Goal: Information Seeking & Learning: Check status

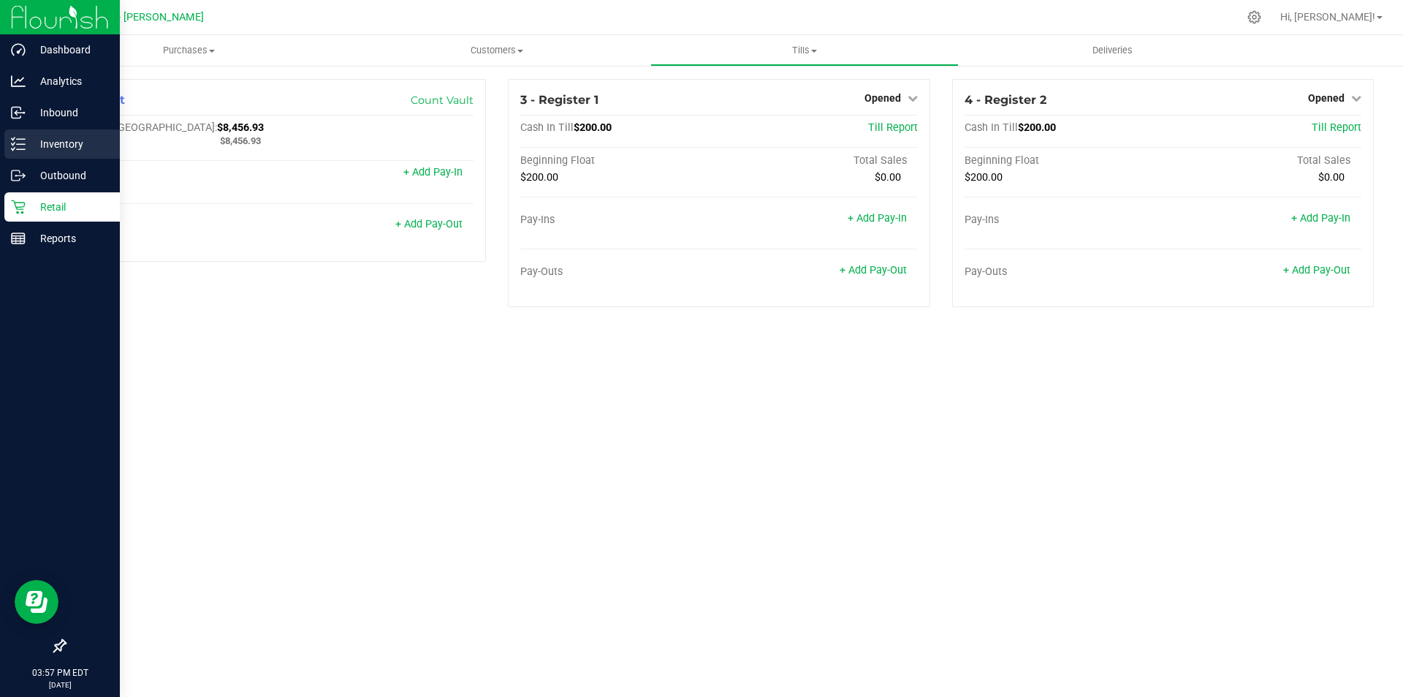
click at [44, 134] on div "Inventory" at bounding box center [61, 143] width 115 height 29
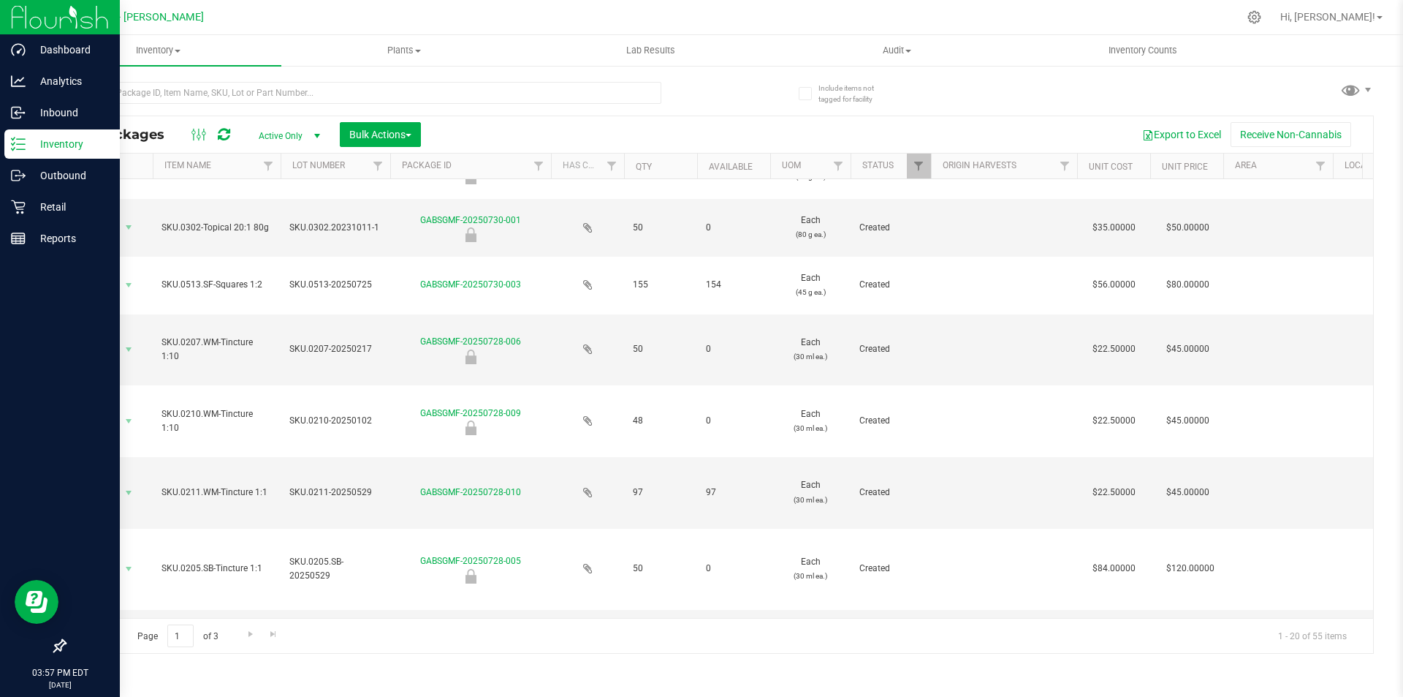
scroll to position [585, 0]
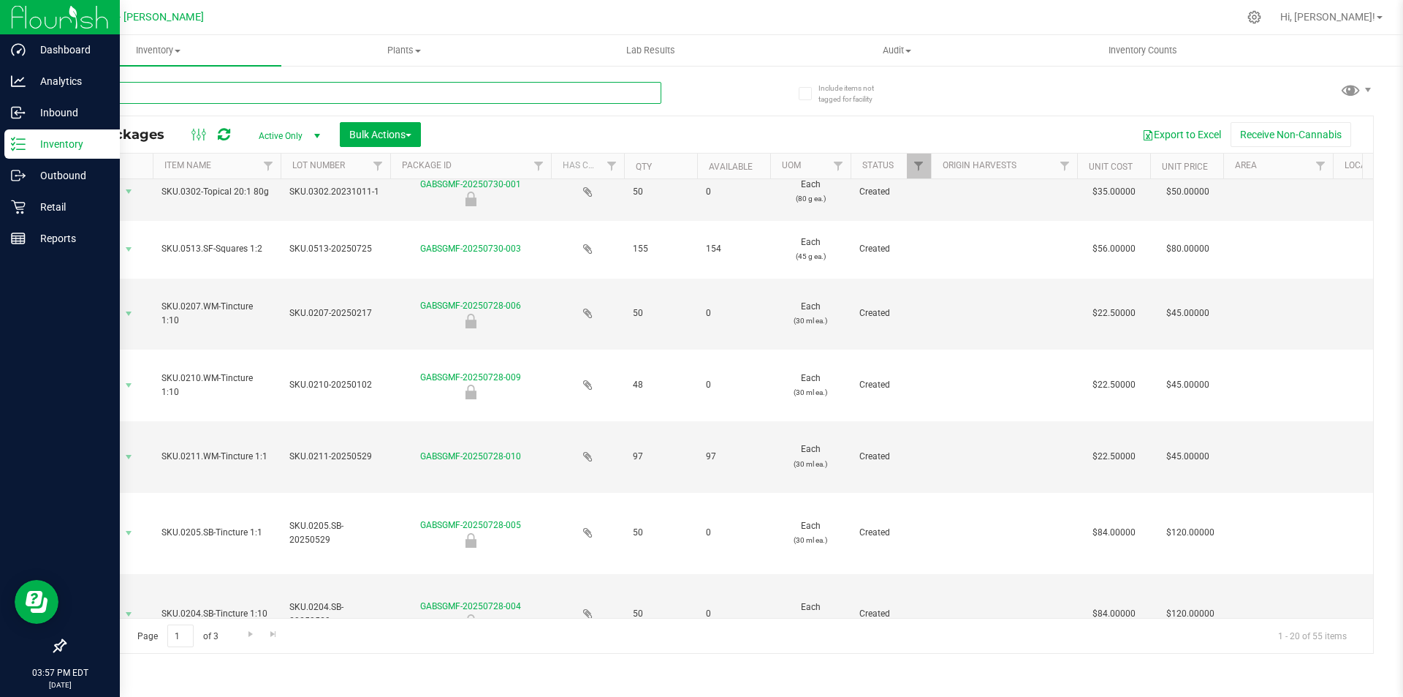
click at [264, 89] on input "text" at bounding box center [362, 93] width 597 height 22
type input "ginger lime"
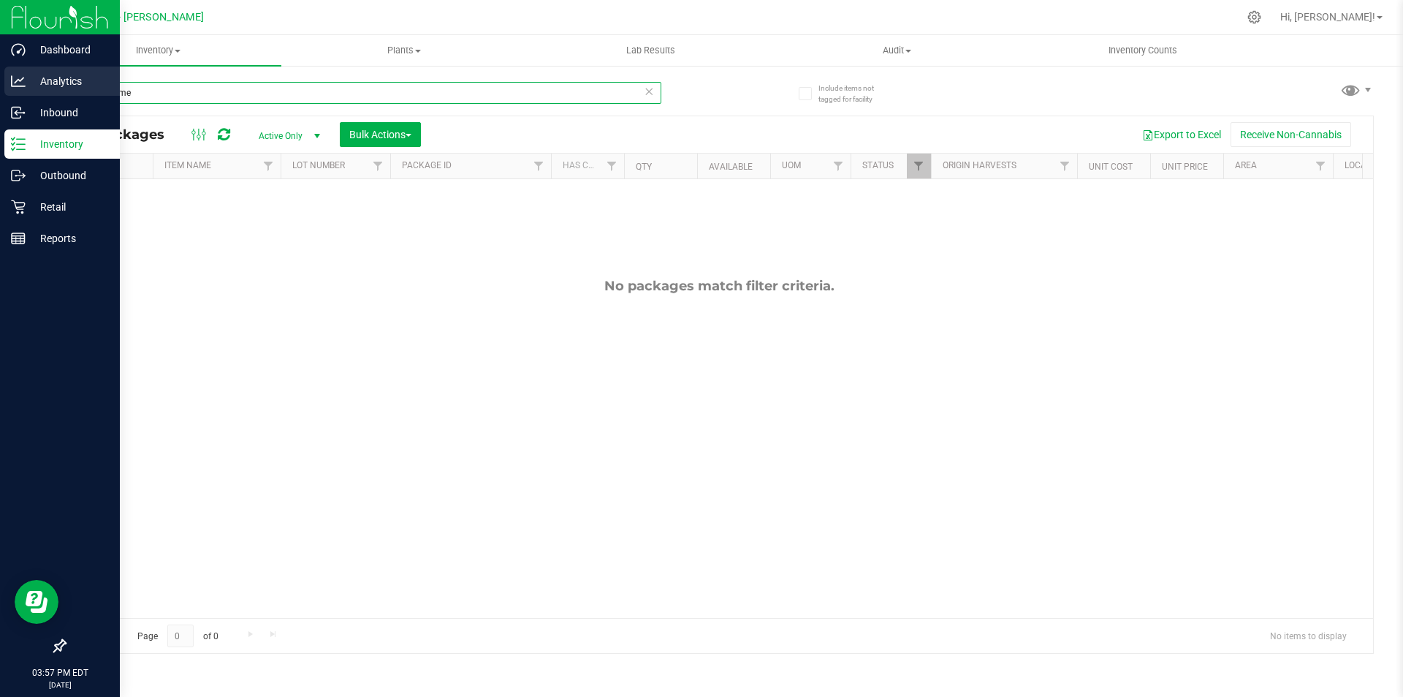
drag, startPoint x: 175, startPoint y: 93, endPoint x: 0, endPoint y: 94, distance: 175.4
click at [0, 94] on div "Dashboard Analytics Inbound Inventory Outbound Retail Reports 03:57 PM EDT [DAT…" at bounding box center [701, 348] width 1403 height 697
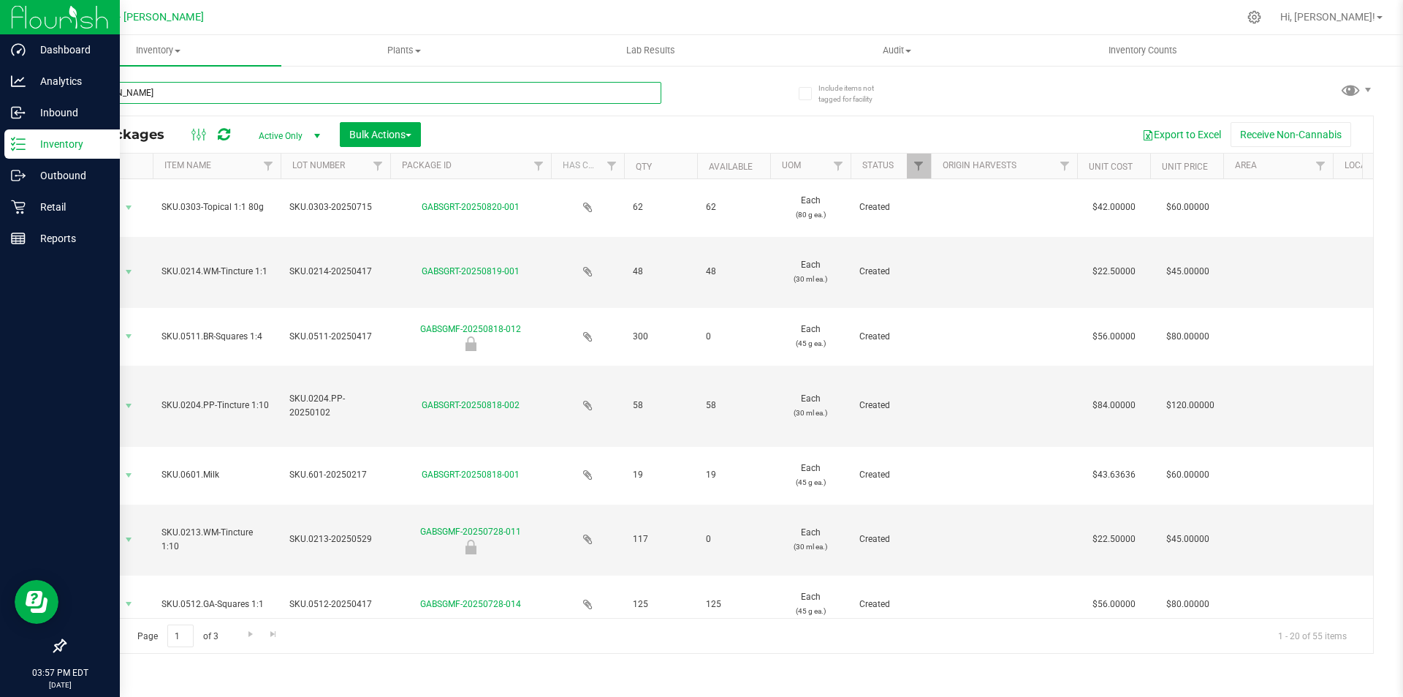
type input "[PERSON_NAME]"
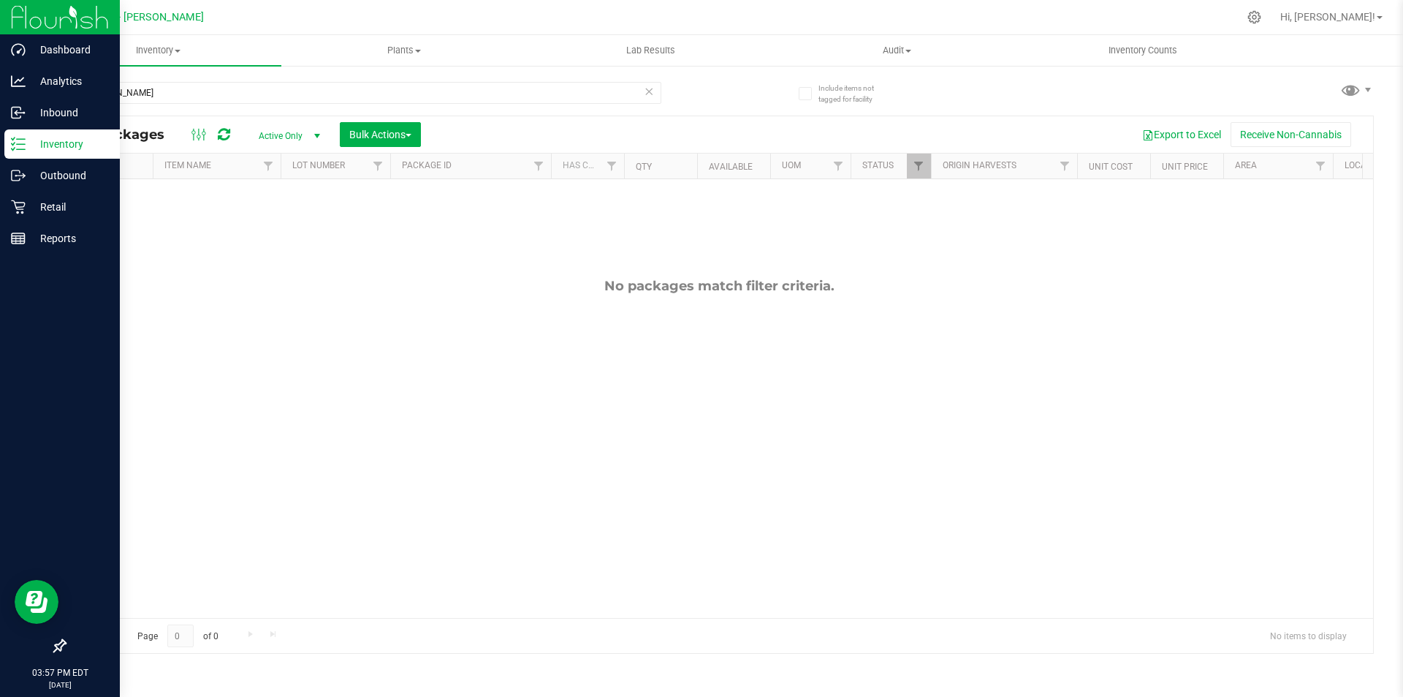
click at [10, 151] on div "Inventory" at bounding box center [61, 143] width 115 height 29
click at [33, 246] on p "Reports" at bounding box center [70, 238] width 88 height 18
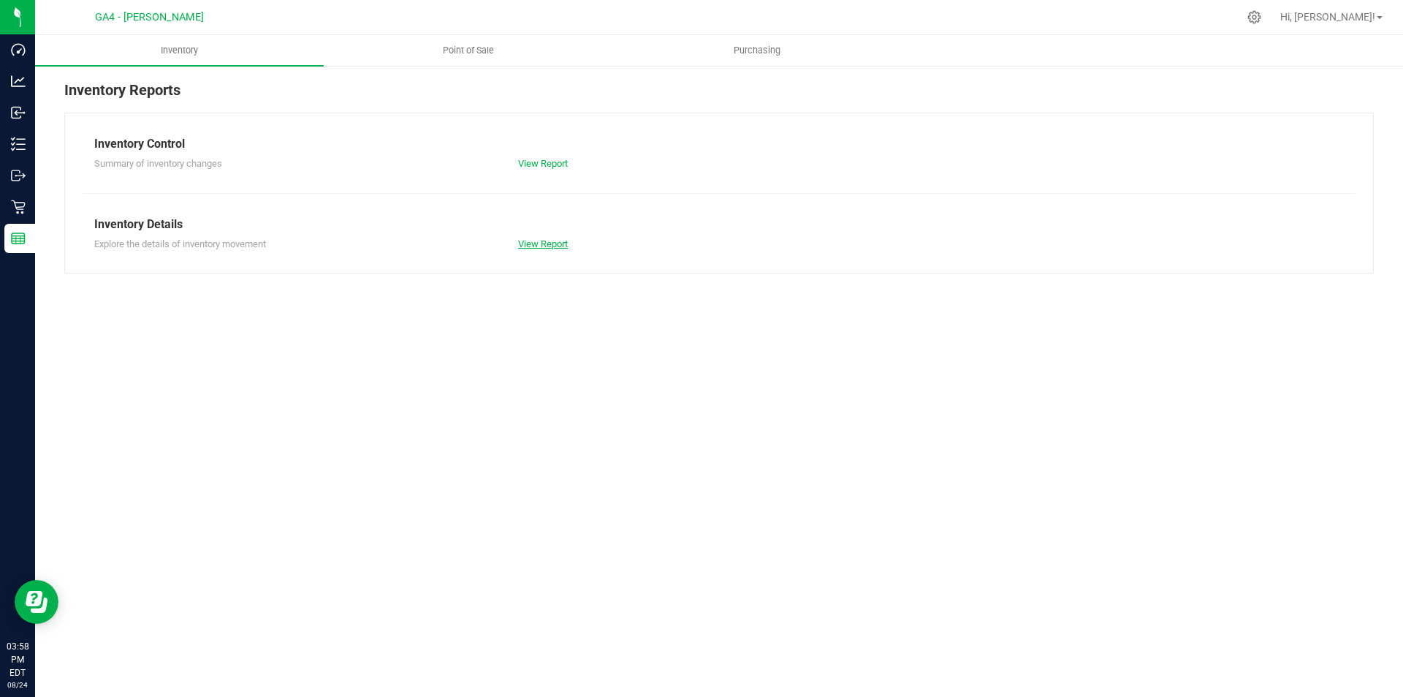
click at [552, 248] on link "View Report" at bounding box center [543, 243] width 50 height 11
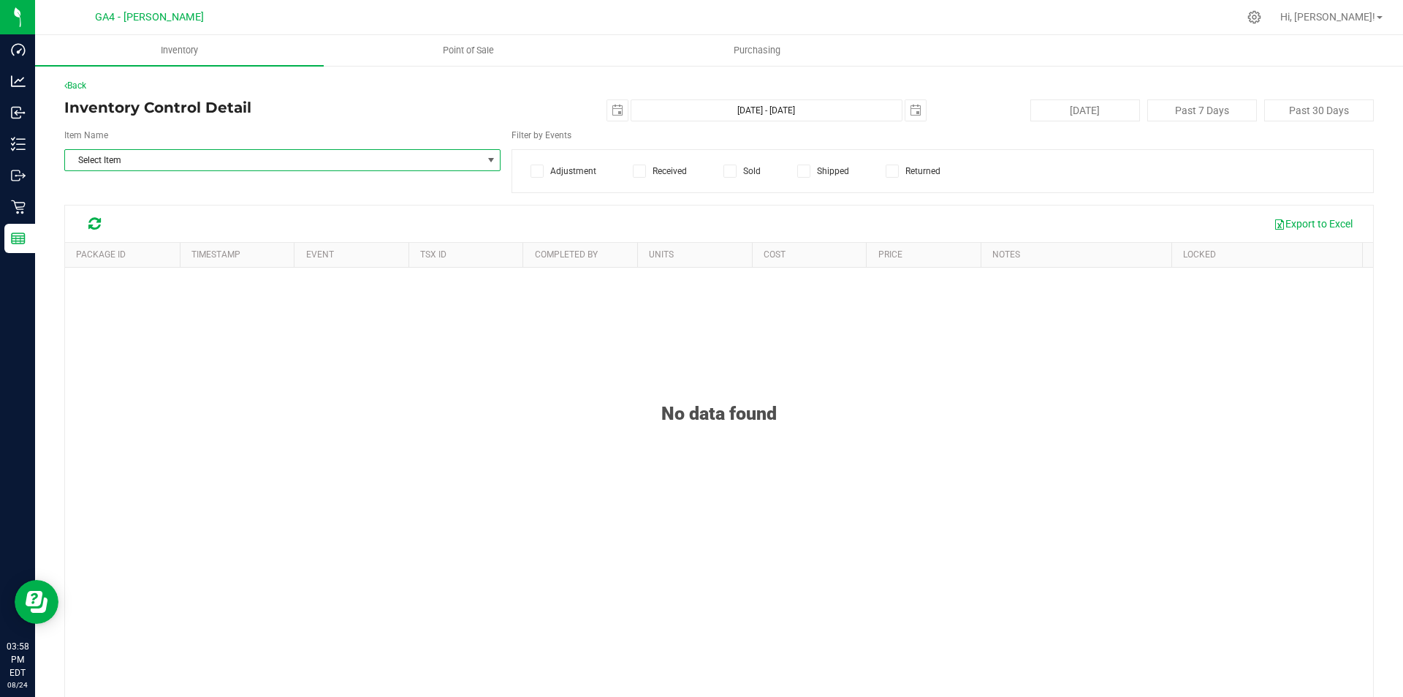
click at [232, 161] on span "Select Item" at bounding box center [273, 160] width 417 height 20
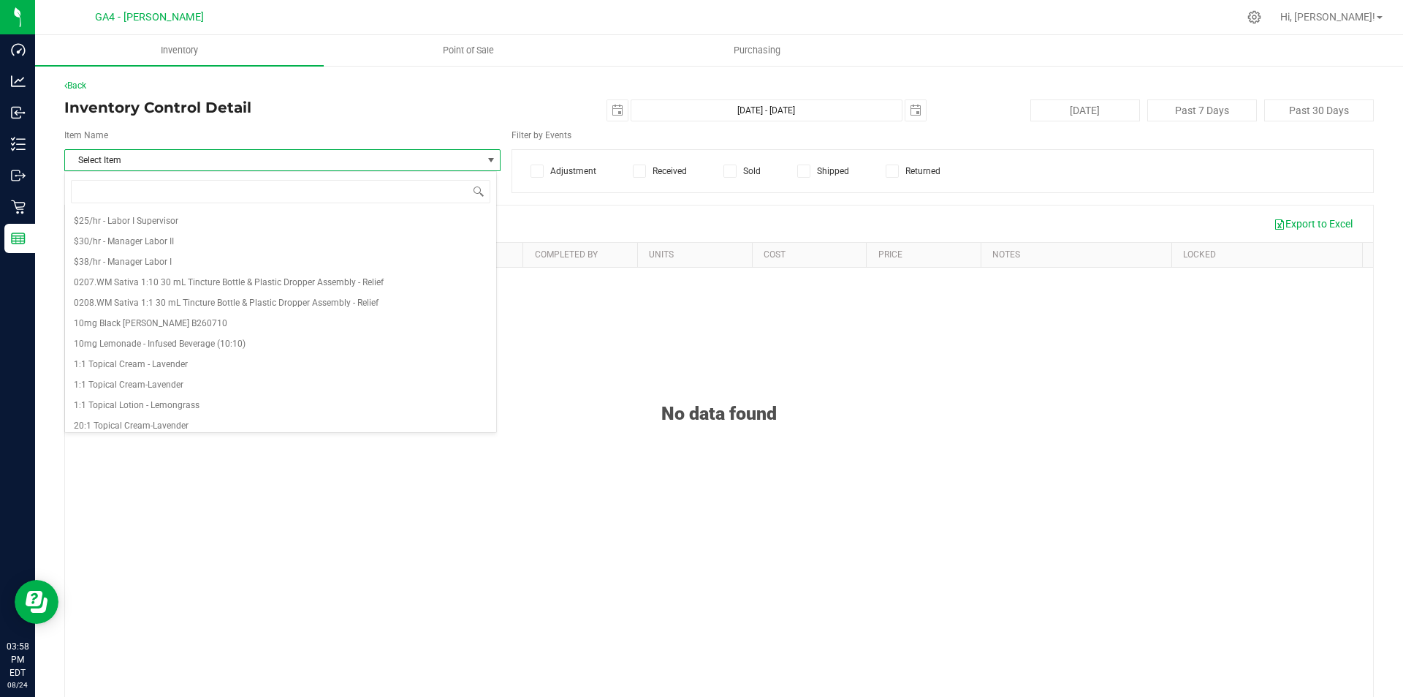
click at [202, 153] on span "Select Item" at bounding box center [273, 160] width 417 height 20
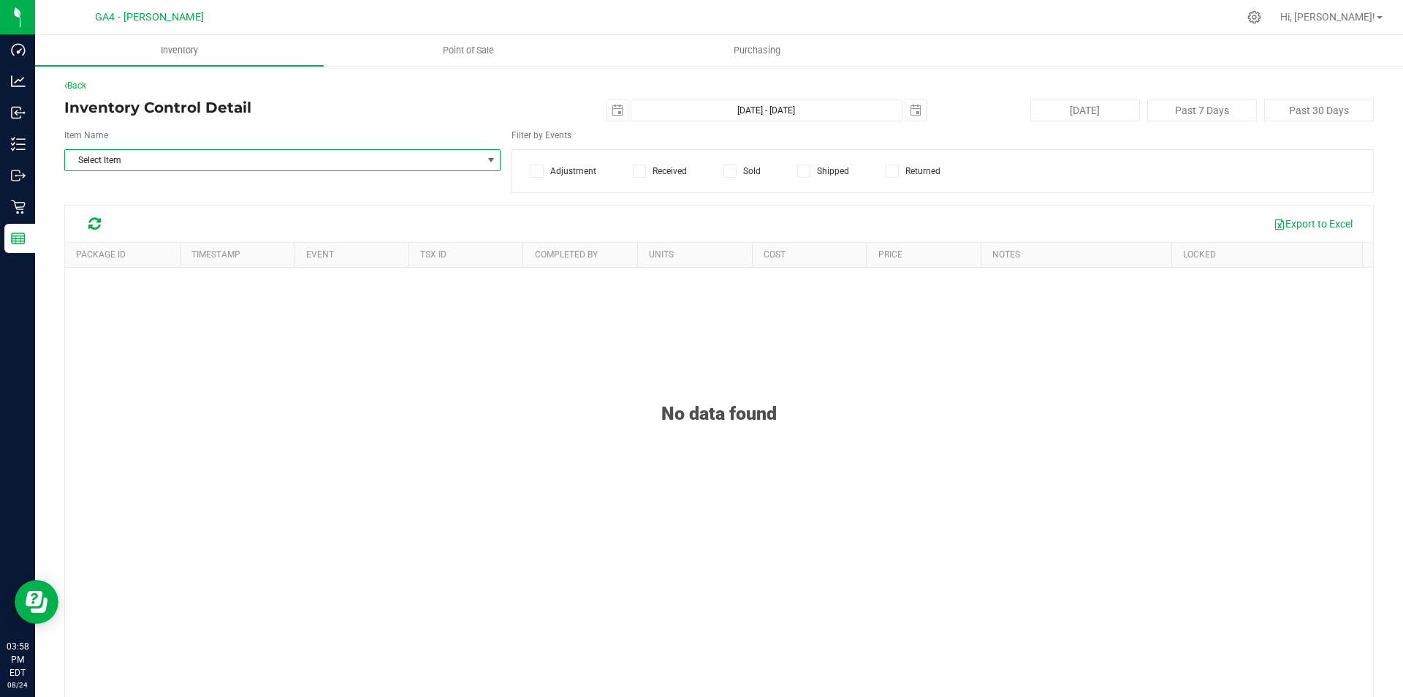
click at [175, 164] on span "Select Item" at bounding box center [273, 160] width 417 height 20
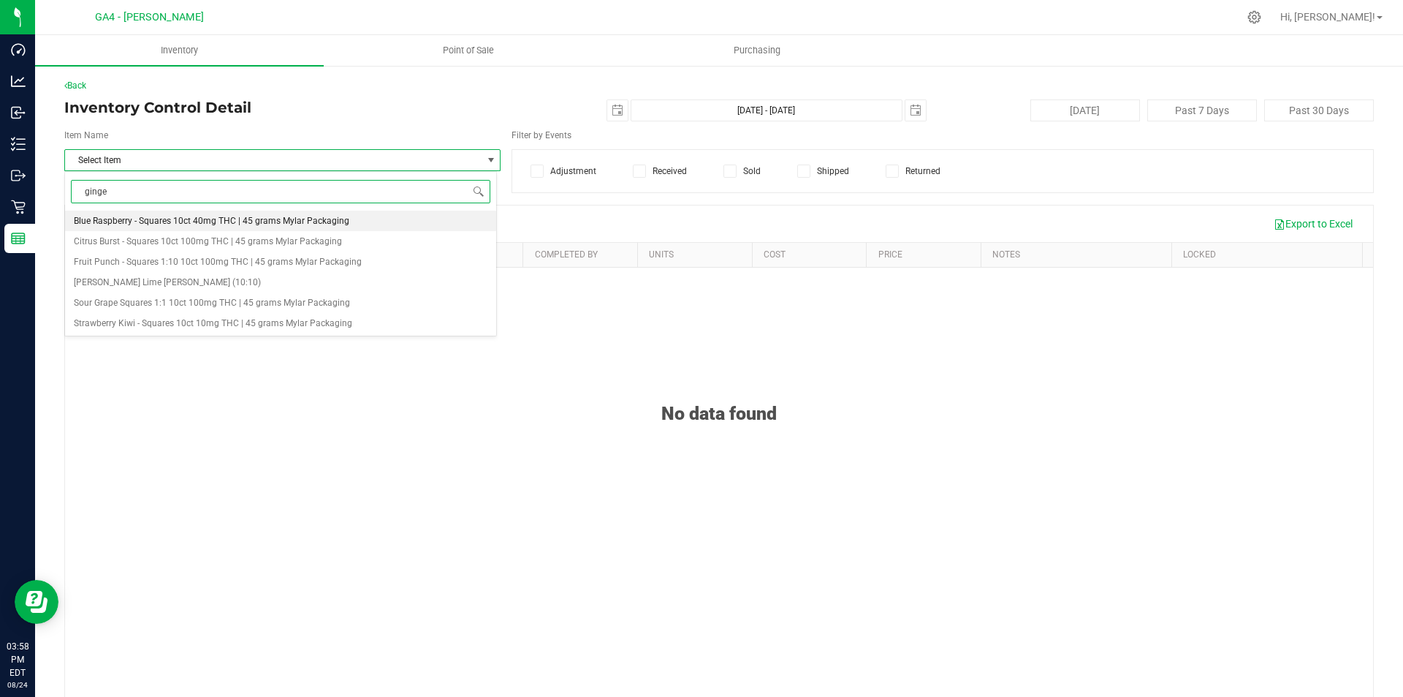
type input "ginger"
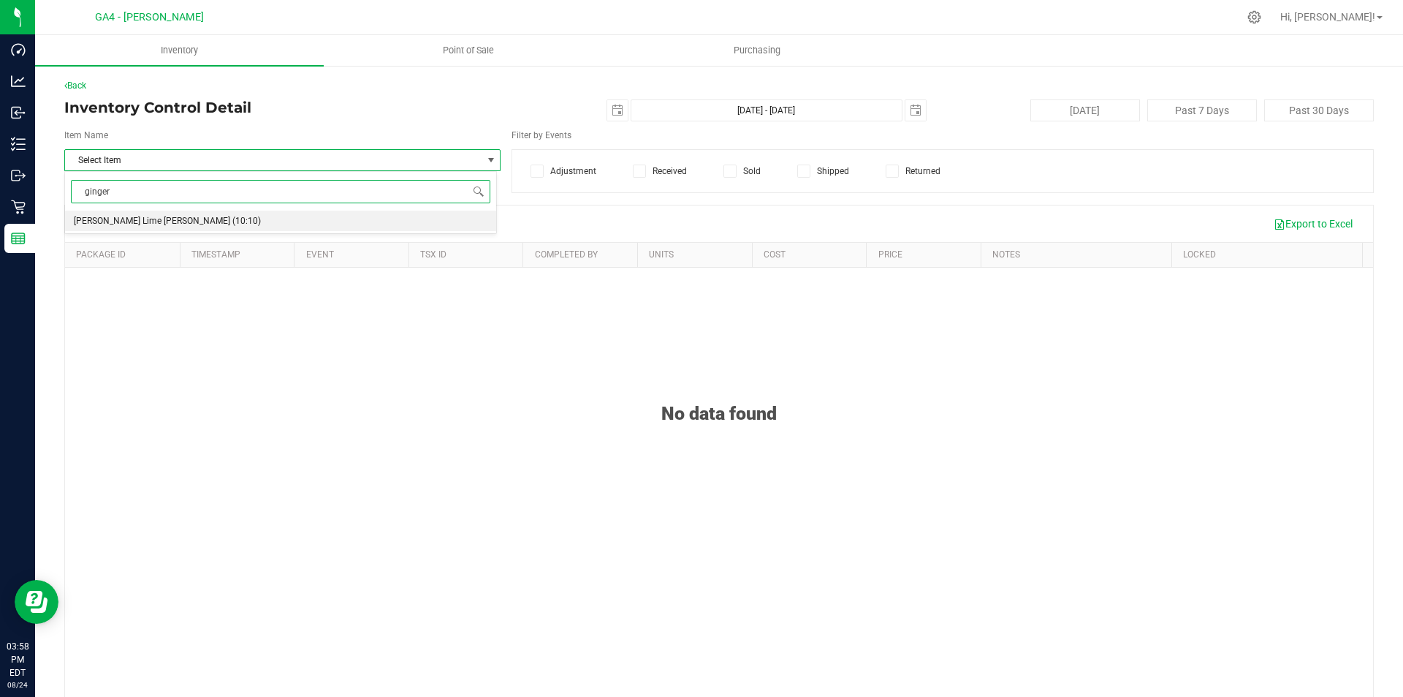
click at [142, 224] on span "[PERSON_NAME] Lime [PERSON_NAME] (10:10)" at bounding box center [167, 221] width 187 height 10
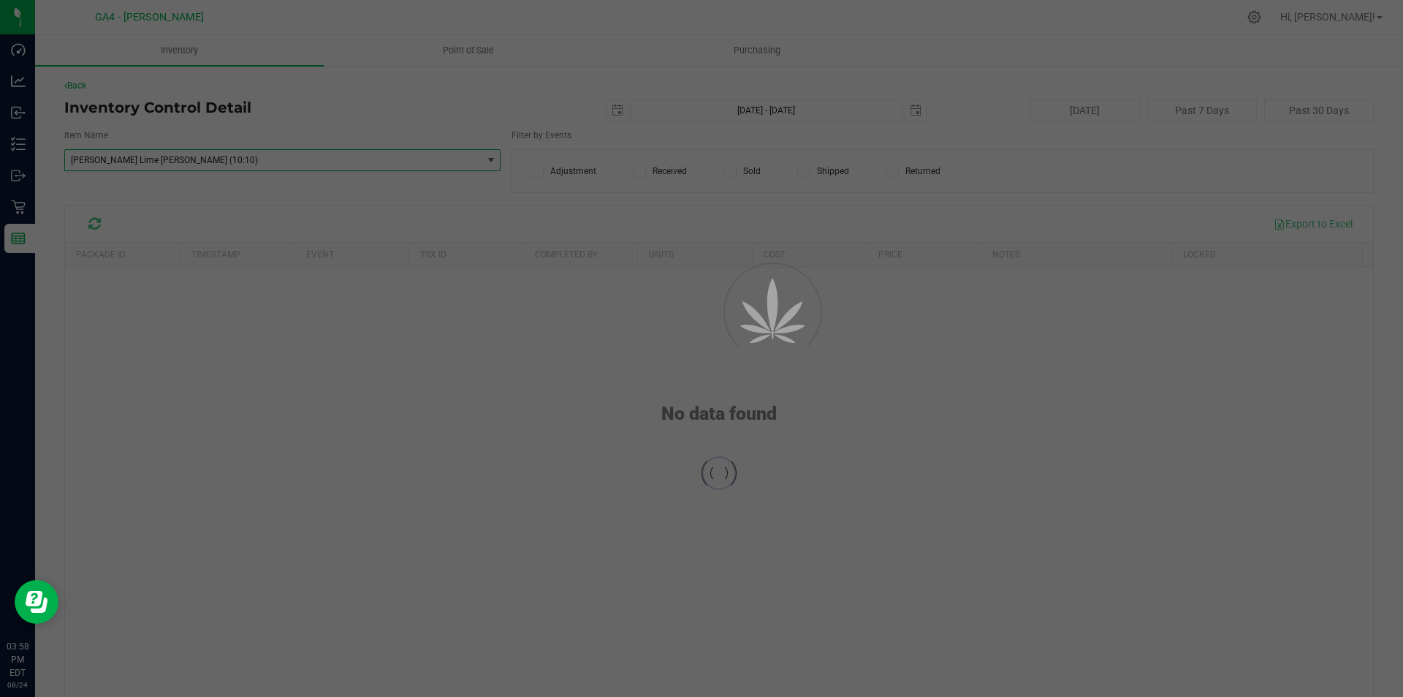
scroll to position [2619, 0]
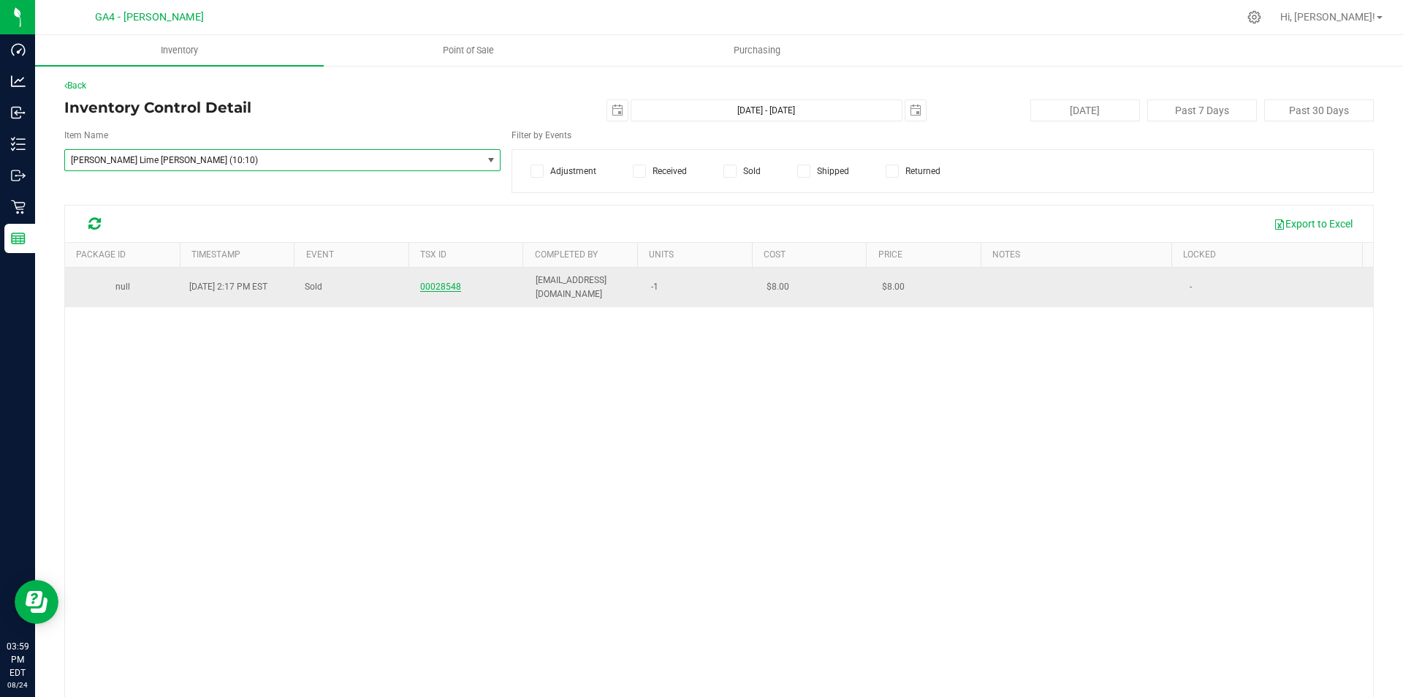
click at [437, 284] on span "00028548" at bounding box center [440, 286] width 41 height 10
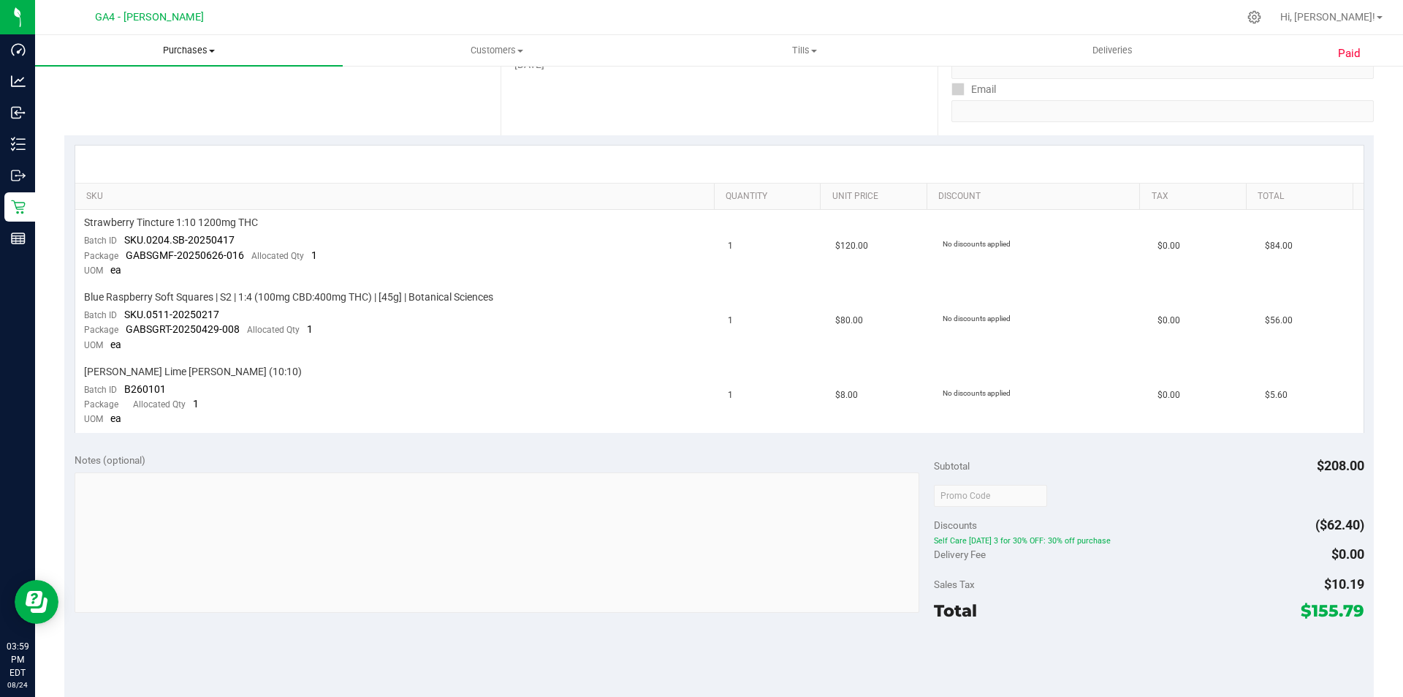
scroll to position [292, 0]
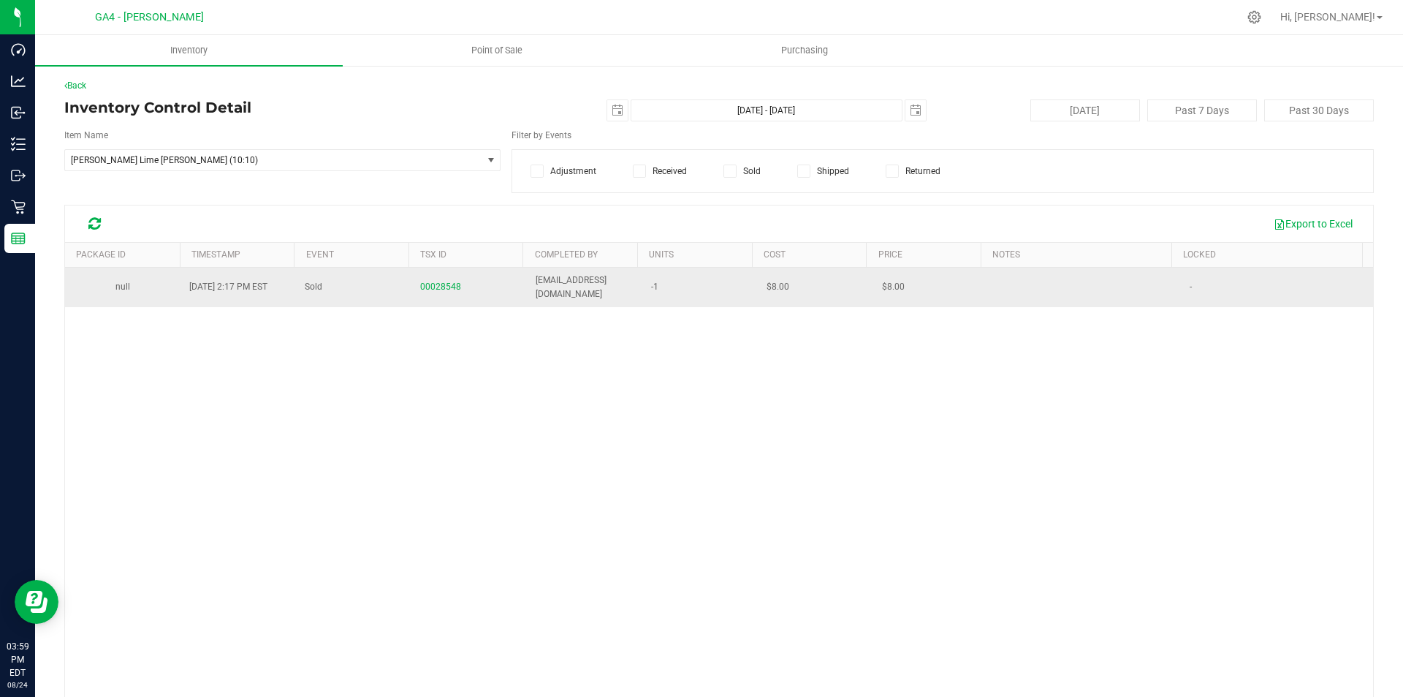
click at [127, 285] on link "null" at bounding box center [122, 286] width 15 height 10
drag, startPoint x: 655, startPoint y: 281, endPoint x: 617, endPoint y: 295, distance: 40.5
click at [617, 295] on tr "null [DATE] 2:17 PM EST Sold 00028548 [EMAIL_ADDRESS][DOMAIN_NAME] -1 $8.00 $8.…" at bounding box center [719, 286] width 1308 height 39
click at [669, 303] on td "-1" at bounding box center [699, 286] width 115 height 39
click at [115, 283] on link "null" at bounding box center [122, 286] width 15 height 10
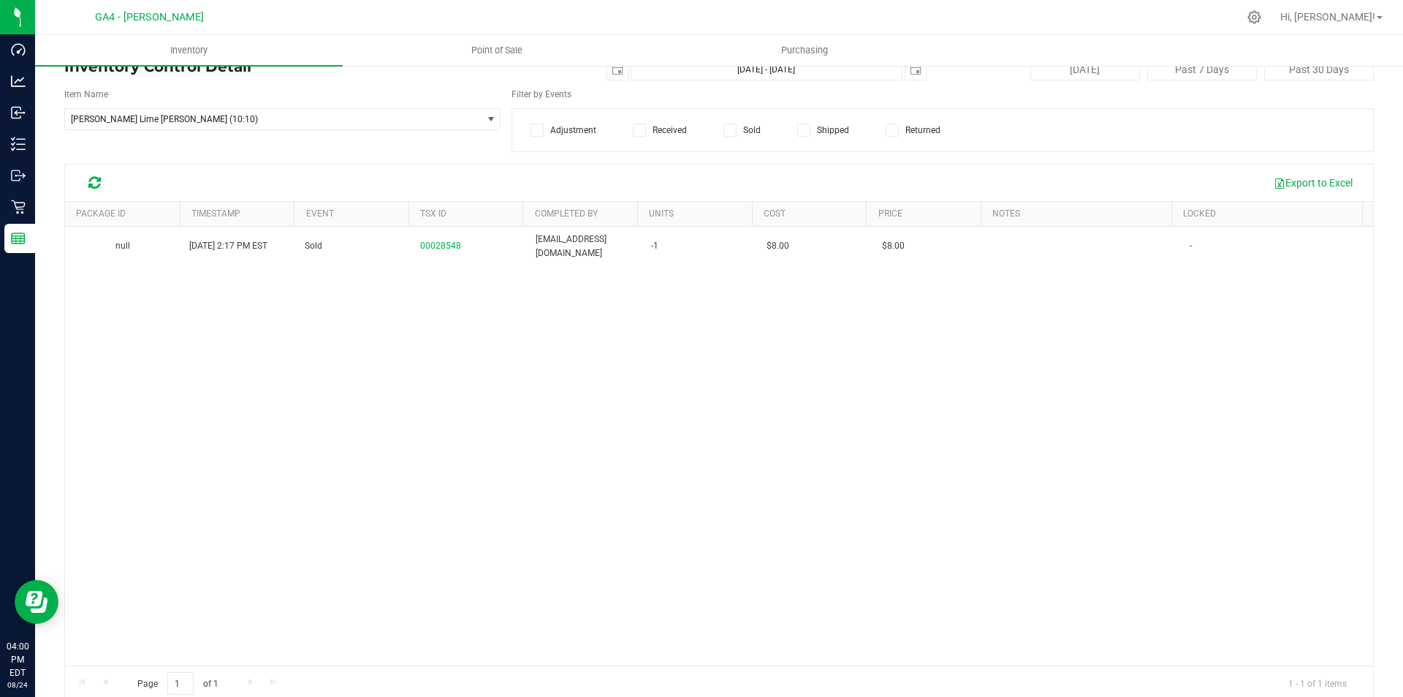
scroll to position [60, 0]
